Goal: Task Accomplishment & Management: Use online tool/utility

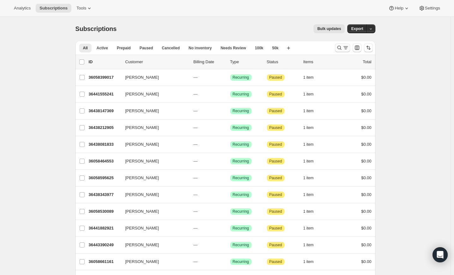
click at [341, 44] on button "Search and filter results" at bounding box center [342, 47] width 15 height 9
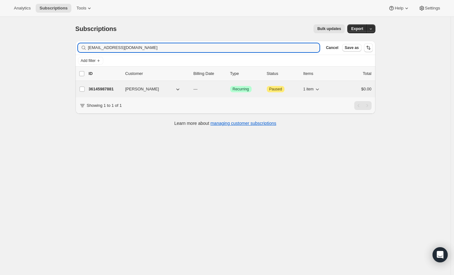
type input "[EMAIL_ADDRESS][DOMAIN_NAME]"
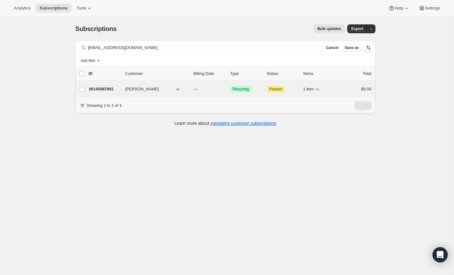
click at [98, 89] on p "36145987881" at bounding box center [105, 89] width 32 height 6
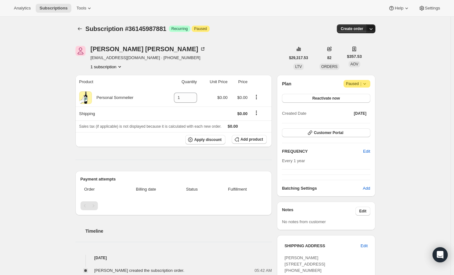
click at [374, 27] on icon "button" at bounding box center [371, 29] width 6 height 6
click at [366, 51] on span "Create custom one-time order" at bounding box center [346, 52] width 55 height 5
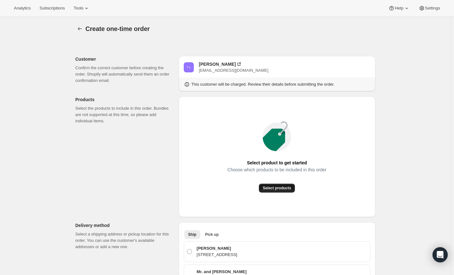
click at [272, 187] on span "Select products" at bounding box center [277, 187] width 28 height 5
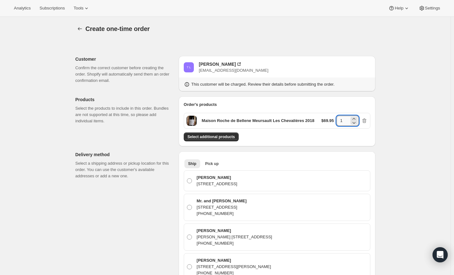
drag, startPoint x: 343, startPoint y: 120, endPoint x: 340, endPoint y: 120, distance: 3.8
click at [340, 120] on input "1" at bounding box center [343, 121] width 13 height 10
type input "6"
click at [213, 135] on span "Select additional products" at bounding box center [211, 136] width 47 height 5
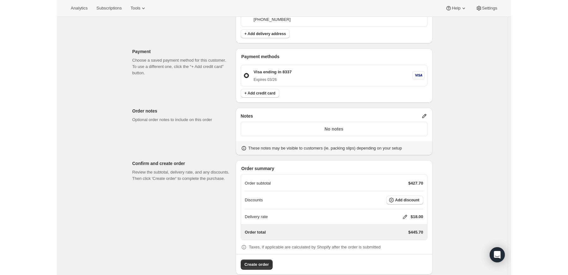
scroll to position [370, 0]
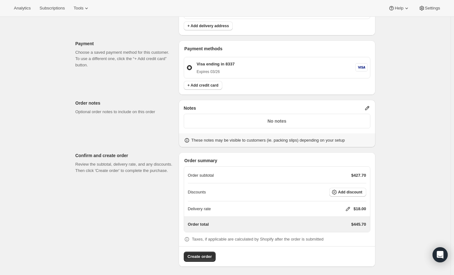
click at [348, 206] on icon at bounding box center [348, 209] width 6 height 6
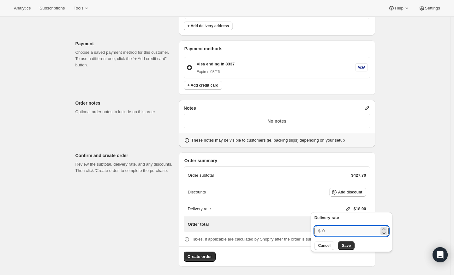
click at [346, 235] on input "0" at bounding box center [350, 231] width 57 height 10
type input "0"
click at [348, 246] on span "Save" at bounding box center [346, 245] width 9 height 5
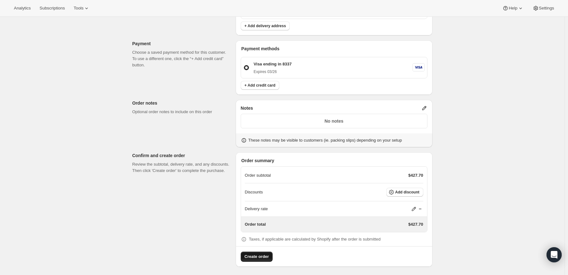
click at [254, 254] on span "Create order" at bounding box center [256, 256] width 24 height 6
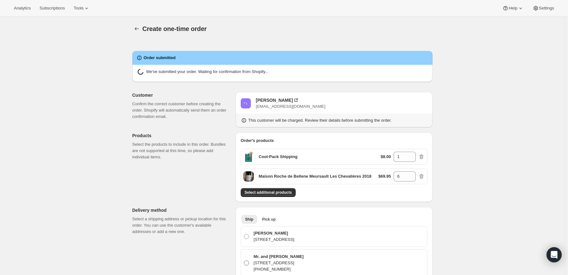
radio input "true"
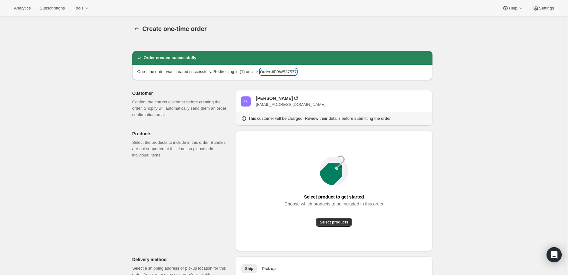
click at [286, 71] on button "Order #FBW537577" at bounding box center [278, 72] width 37 height 6
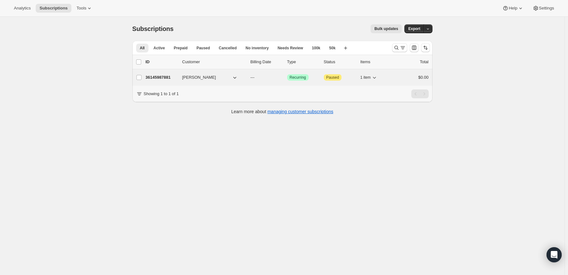
click at [164, 78] on p "36145987881" at bounding box center [162, 77] width 32 height 6
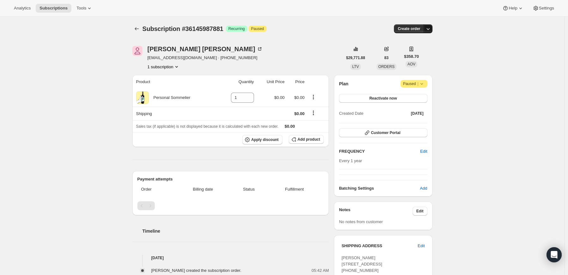
click at [428, 25] on button "button" at bounding box center [427, 28] width 9 height 9
click at [419, 51] on span "Create custom one-time order" at bounding box center [402, 52] width 55 height 5
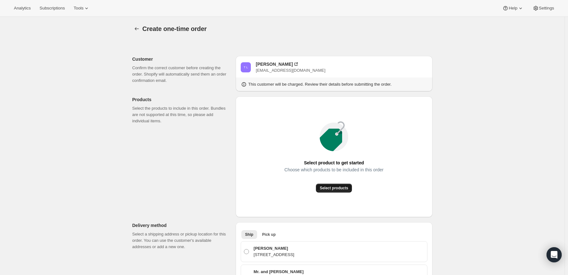
click at [328, 188] on span "Select products" at bounding box center [333, 187] width 28 height 5
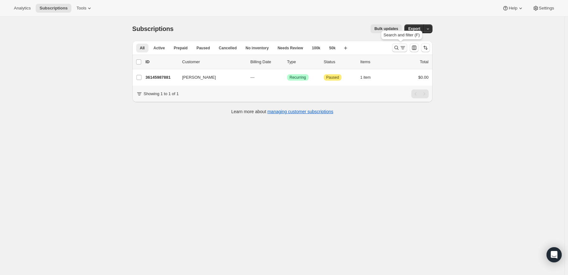
click at [397, 49] on icon "Search and filter results" at bounding box center [396, 48] width 6 height 6
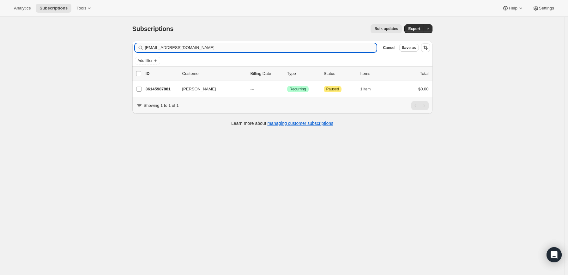
click at [224, 49] on input "[EMAIL_ADDRESS][DOMAIN_NAME]" at bounding box center [261, 47] width 232 height 9
click at [224, 49] on input "talombardi@gmail.dizzy1021@aol.com" at bounding box center [261, 47] width 232 height 9
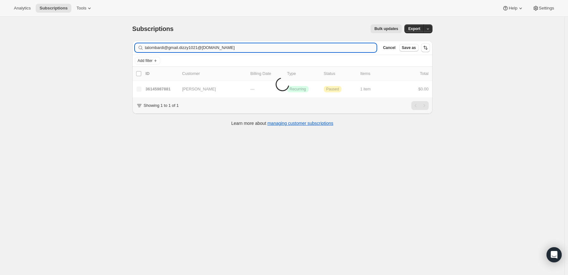
click at [224, 49] on input "talombardi@gmail.dizzy1021@aol.com" at bounding box center [261, 47] width 232 height 9
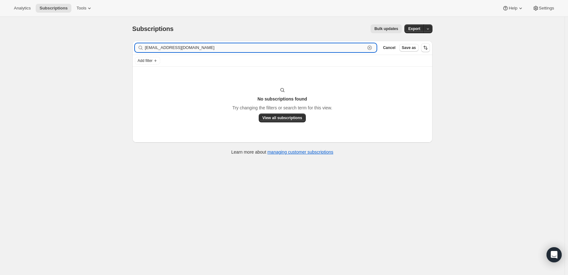
click at [325, 48] on input "dizzy1021@aol.com" at bounding box center [255, 47] width 220 height 9
paste input "[PERSON_NAME]"
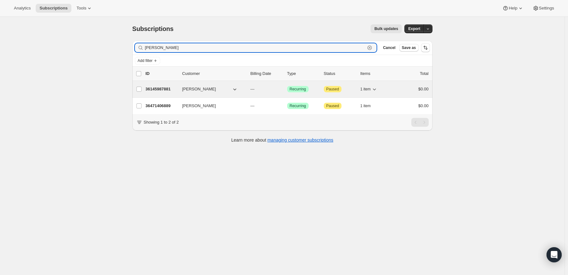
type input "[PERSON_NAME]"
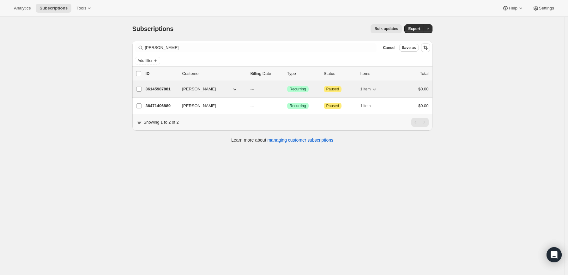
click at [158, 88] on p "36145987881" at bounding box center [162, 89] width 32 height 6
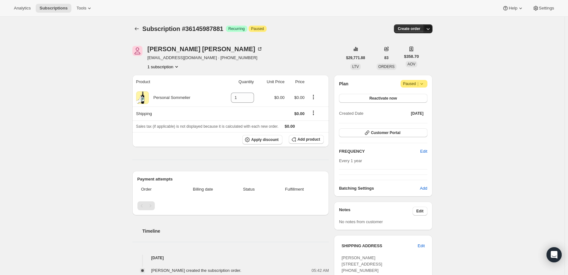
click at [429, 27] on icon "button" at bounding box center [428, 29] width 6 height 6
click at [418, 52] on span "Create custom one-time order" at bounding box center [402, 52] width 55 height 5
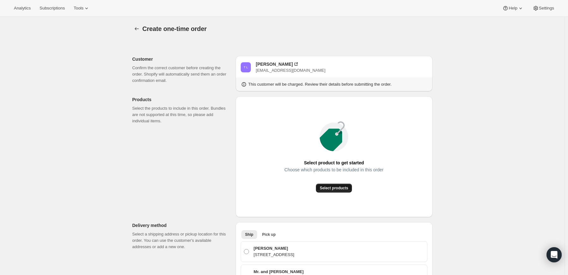
click at [337, 188] on span "Select products" at bounding box center [333, 187] width 28 height 5
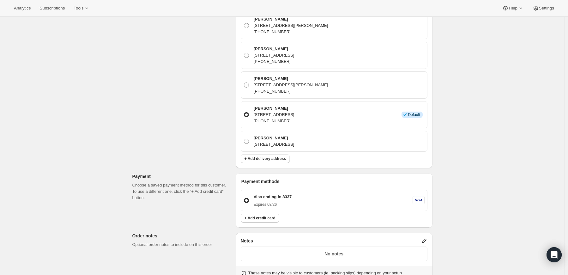
scroll to position [284, 0]
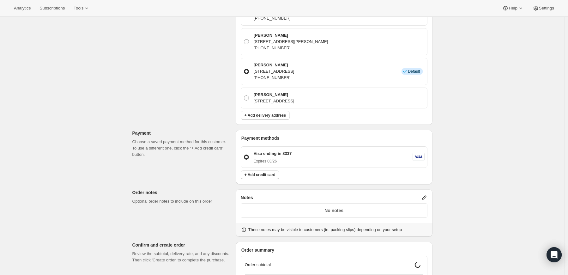
click at [388, 207] on p "No notes" at bounding box center [334, 210] width 178 height 6
click at [425, 195] on icon at bounding box center [424, 197] width 4 height 4
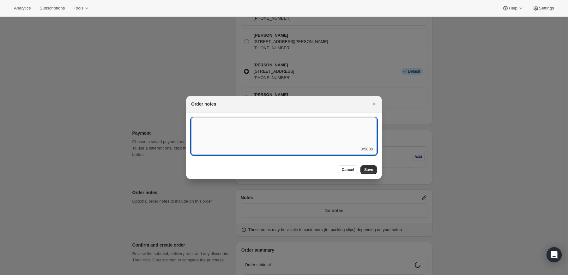
click at [317, 139] on textarea ":r8q:" at bounding box center [284, 131] width 186 height 28
type textarea "weather hold"
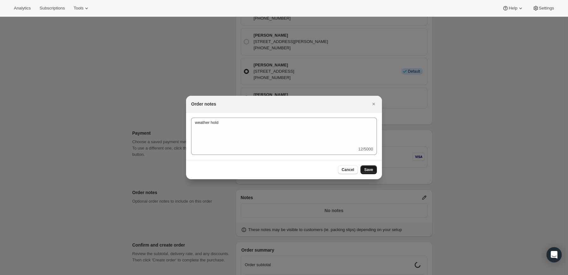
click at [369, 171] on span "Save" at bounding box center [368, 169] width 9 height 5
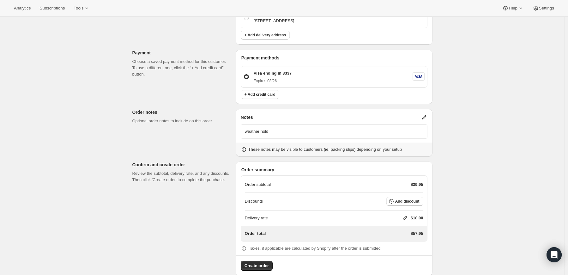
scroll to position [373, 0]
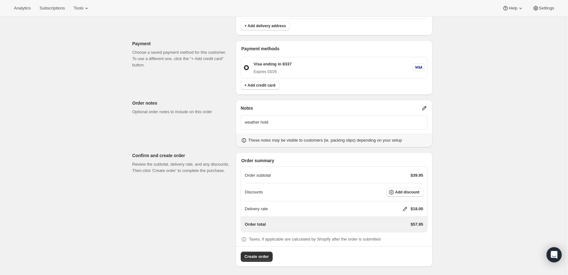
click at [403, 206] on icon at bounding box center [405, 209] width 6 height 6
click at [381, 232] on input "0" at bounding box center [407, 231] width 57 height 10
type input "0"
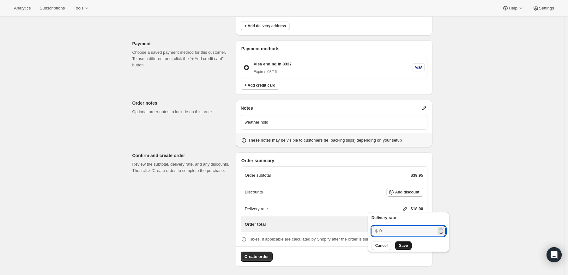
click at [400, 243] on span "Save" at bounding box center [403, 245] width 9 height 5
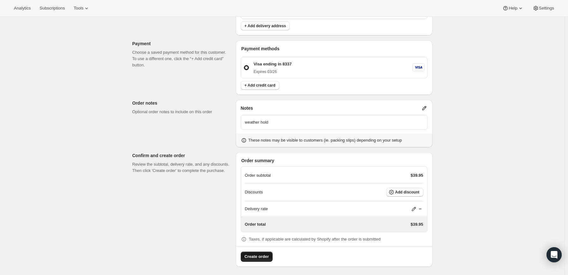
click at [262, 255] on span "Create order" at bounding box center [256, 256] width 24 height 6
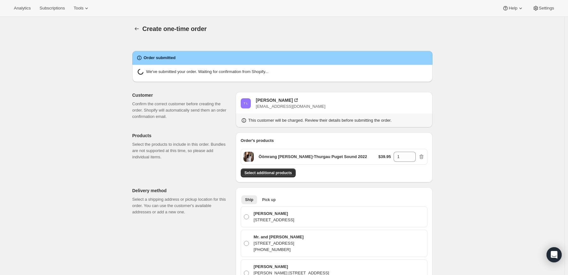
radio input "true"
